Goal: Task Accomplishment & Management: Manage account settings

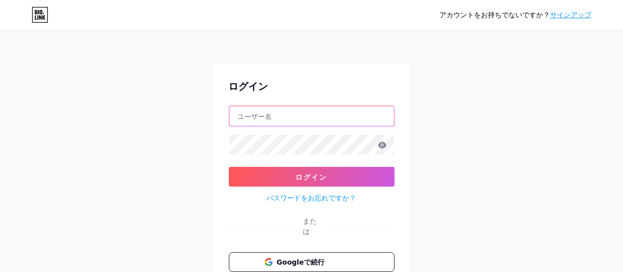
click at [254, 119] on input "text" at bounding box center [312, 116] width 165 height 20
type input "[EMAIL_ADDRESS][DOMAIN_NAME]"
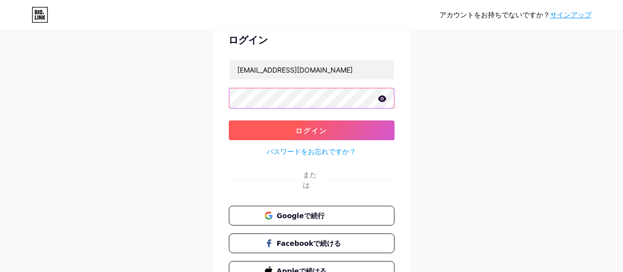
scroll to position [45, 0]
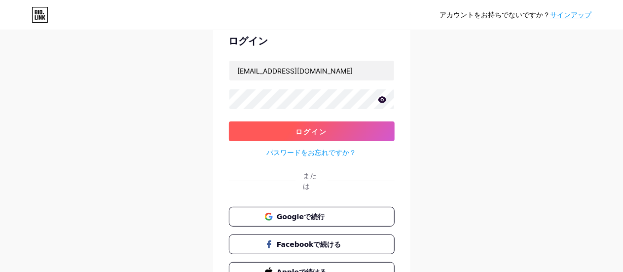
click at [296, 131] on font "ログイン" at bounding box center [312, 131] width 32 height 8
click at [308, 134] on font "ログイン" at bounding box center [312, 131] width 32 height 8
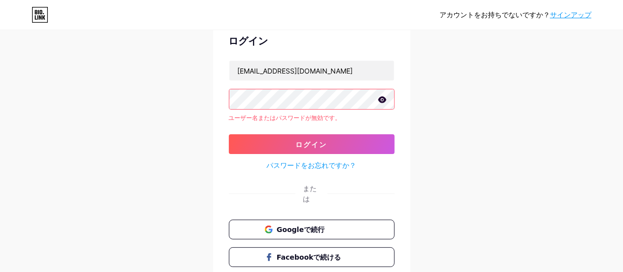
click at [386, 98] on icon at bounding box center [382, 99] width 9 height 7
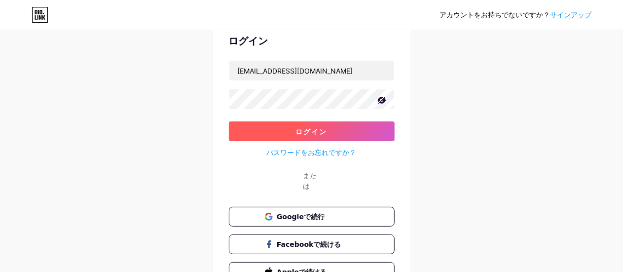
click at [302, 134] on font "ログイン" at bounding box center [312, 131] width 32 height 8
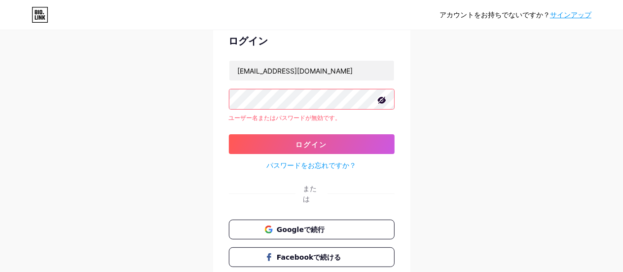
click at [315, 163] on font "パスワードをお忘れですか？" at bounding box center [312, 165] width 90 height 8
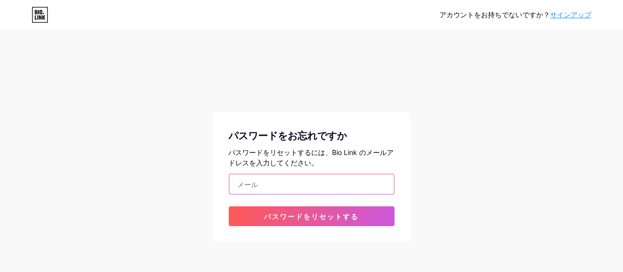
click at [273, 191] on input "email" at bounding box center [312, 184] width 165 height 20
type input "[EMAIL_ADDRESS][DOMAIN_NAME]"
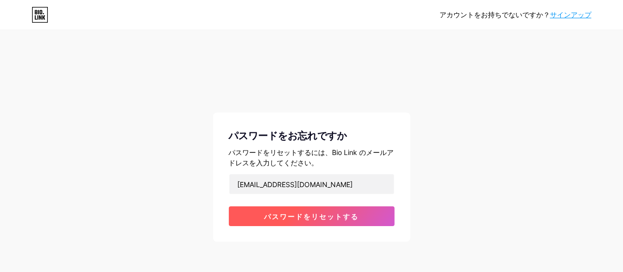
click at [300, 215] on font "パスワードをリセットする" at bounding box center [312, 216] width 95 height 8
